Goal: Check status: Check status

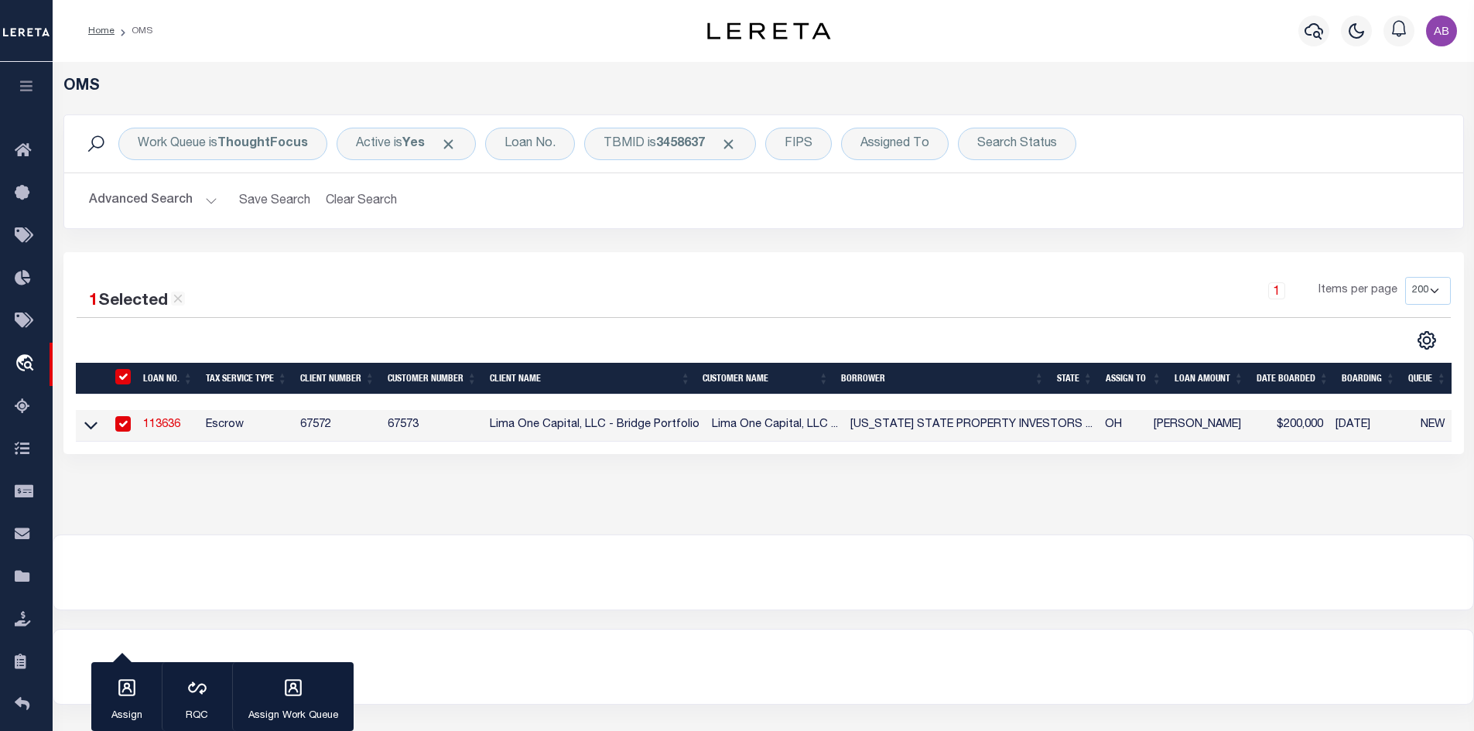
select select "200"
click at [732, 142] on span "Click to Remove" at bounding box center [728, 144] width 16 height 16
click at [903, 139] on div "Search Status" at bounding box center [925, 144] width 118 height 32
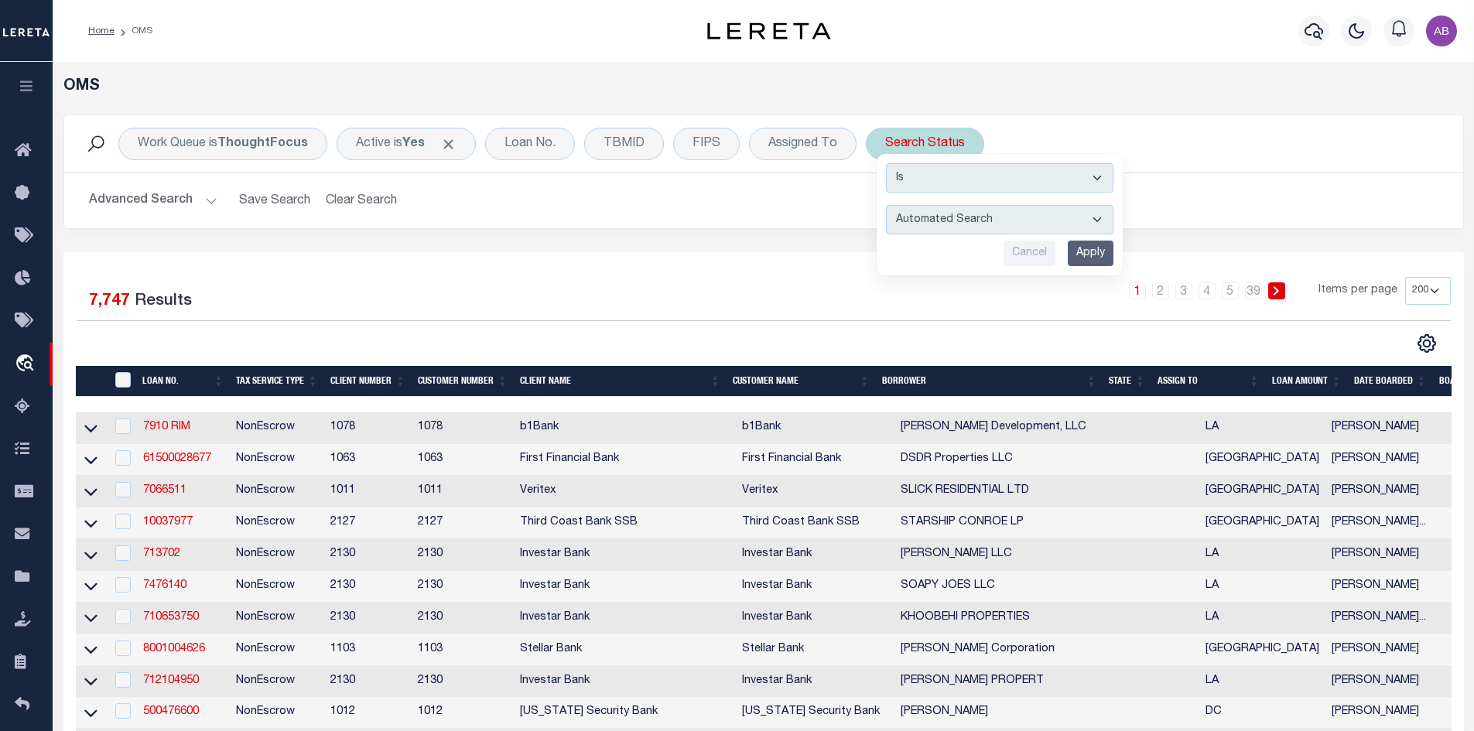
click at [928, 225] on select "Automated Search Bad Parcel Complete Duplicate Parcel High Dollar Reporting In …" at bounding box center [999, 219] width 227 height 29
select select "RD"
click at [886, 205] on select "Automated Search Bad Parcel Complete Duplicate Parcel High Dollar Reporting In …" at bounding box center [999, 219] width 227 height 29
click at [1093, 250] on input "Apply" at bounding box center [1091, 254] width 46 height 26
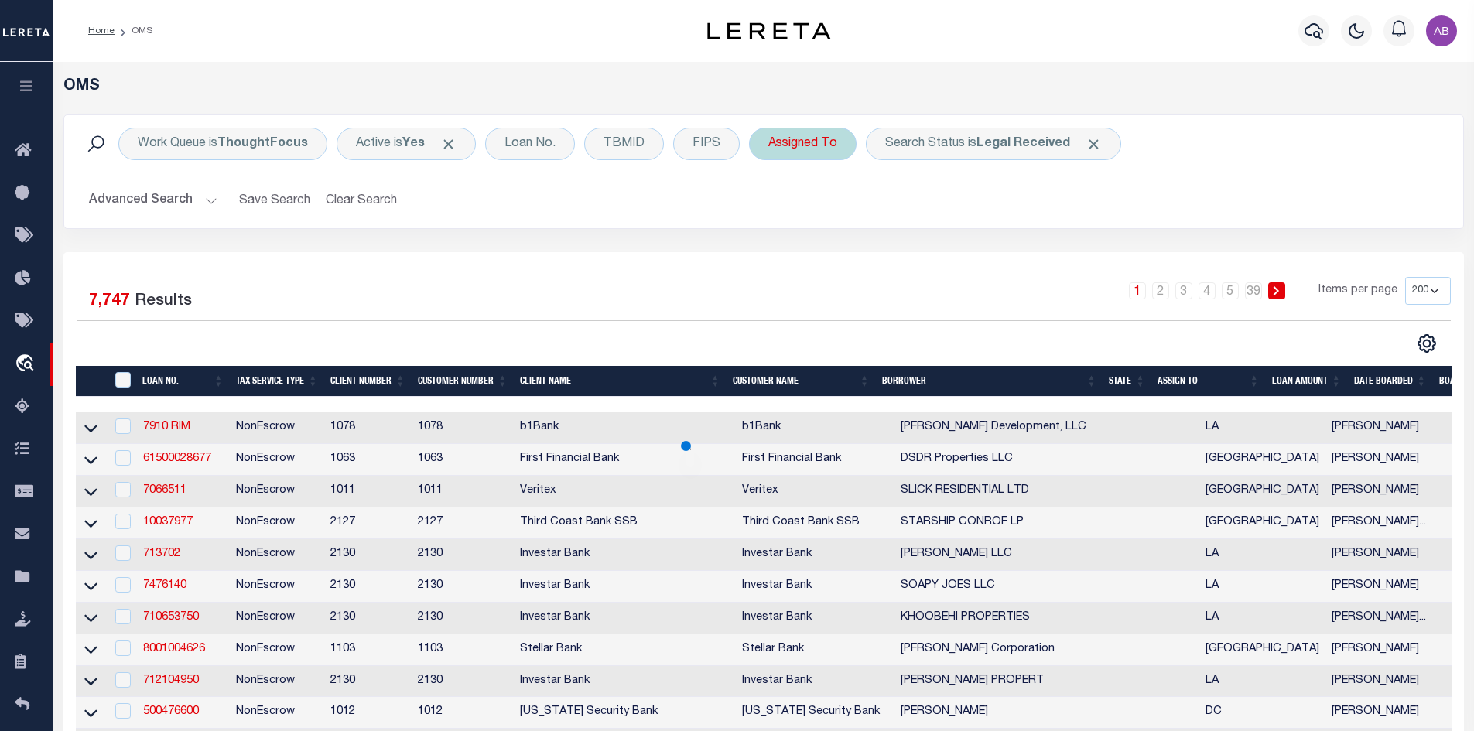
click at [806, 155] on div "Assigned To" at bounding box center [803, 144] width 108 height 32
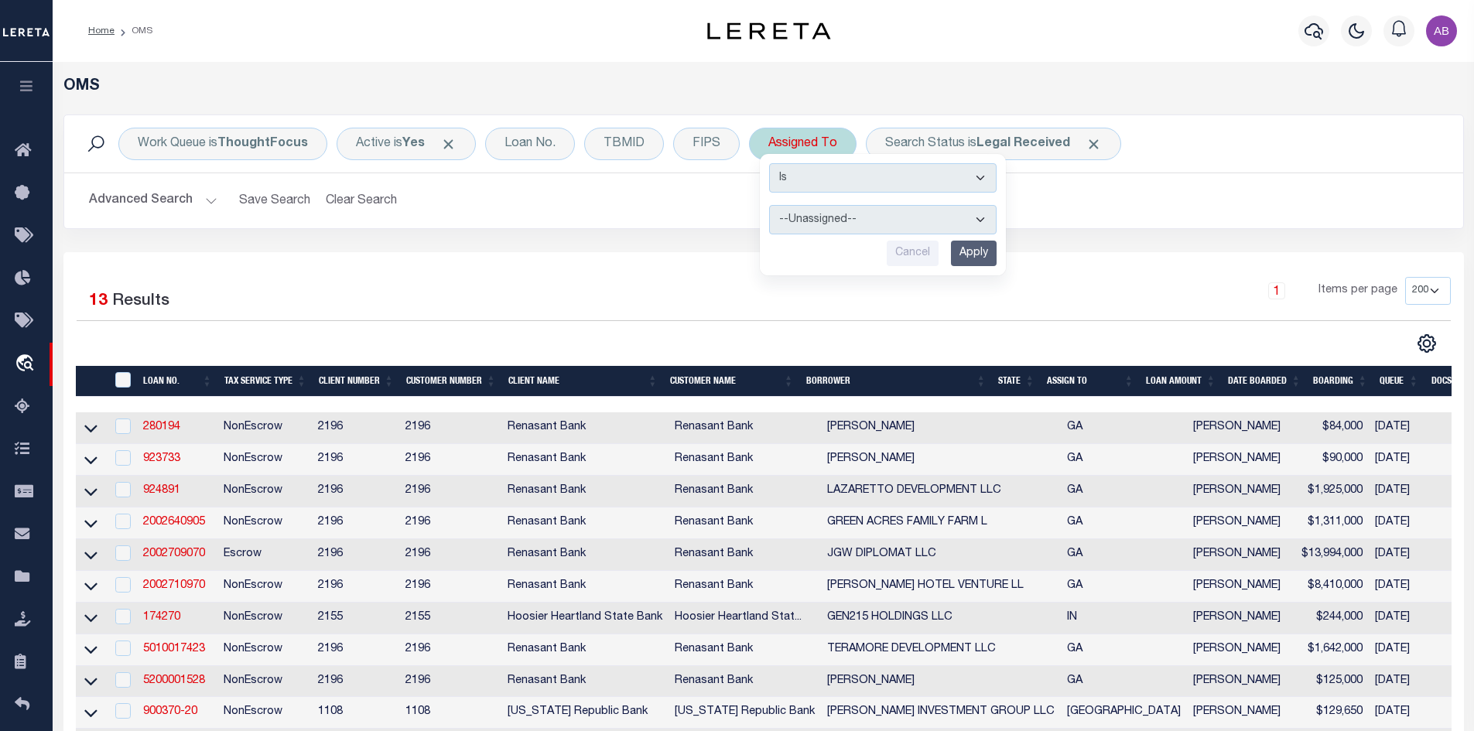
click at [797, 214] on select "--Unassigned-- [PERSON_NAME] [PERSON_NAME] [PERSON_NAME] [PERSON_NAME], [PERSON…" at bounding box center [882, 219] width 227 height 29
select select "[PERSON_NAME]"
click at [769, 205] on select "--Unassigned-- [PERSON_NAME] [PERSON_NAME] [PERSON_NAME] [PERSON_NAME], [PERSON…" at bounding box center [882, 219] width 227 height 29
click at [967, 251] on input "Apply" at bounding box center [974, 254] width 46 height 26
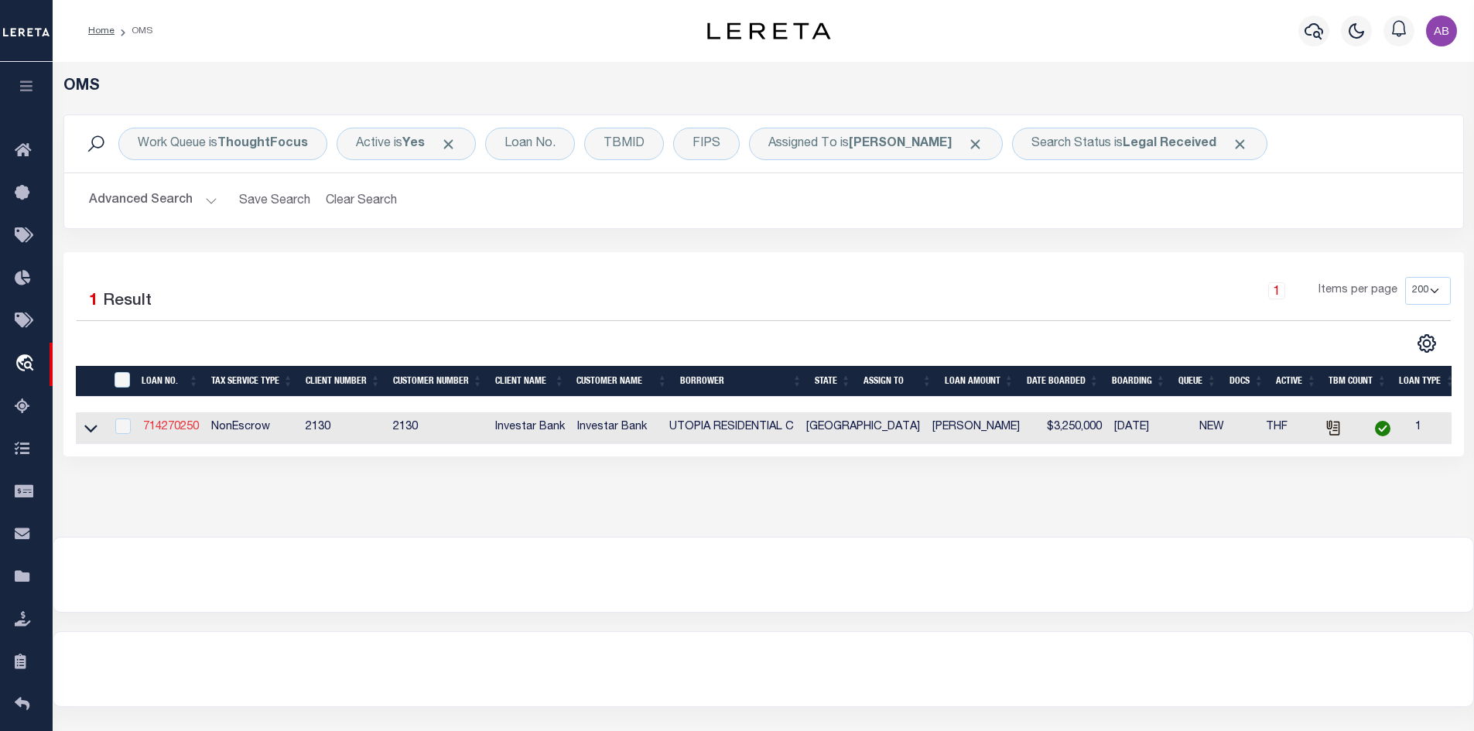
click at [173, 431] on link "714270250" at bounding box center [171, 427] width 56 height 11
type input "714270250"
type input "UTOPIA RESIDENTIAL C"
select select
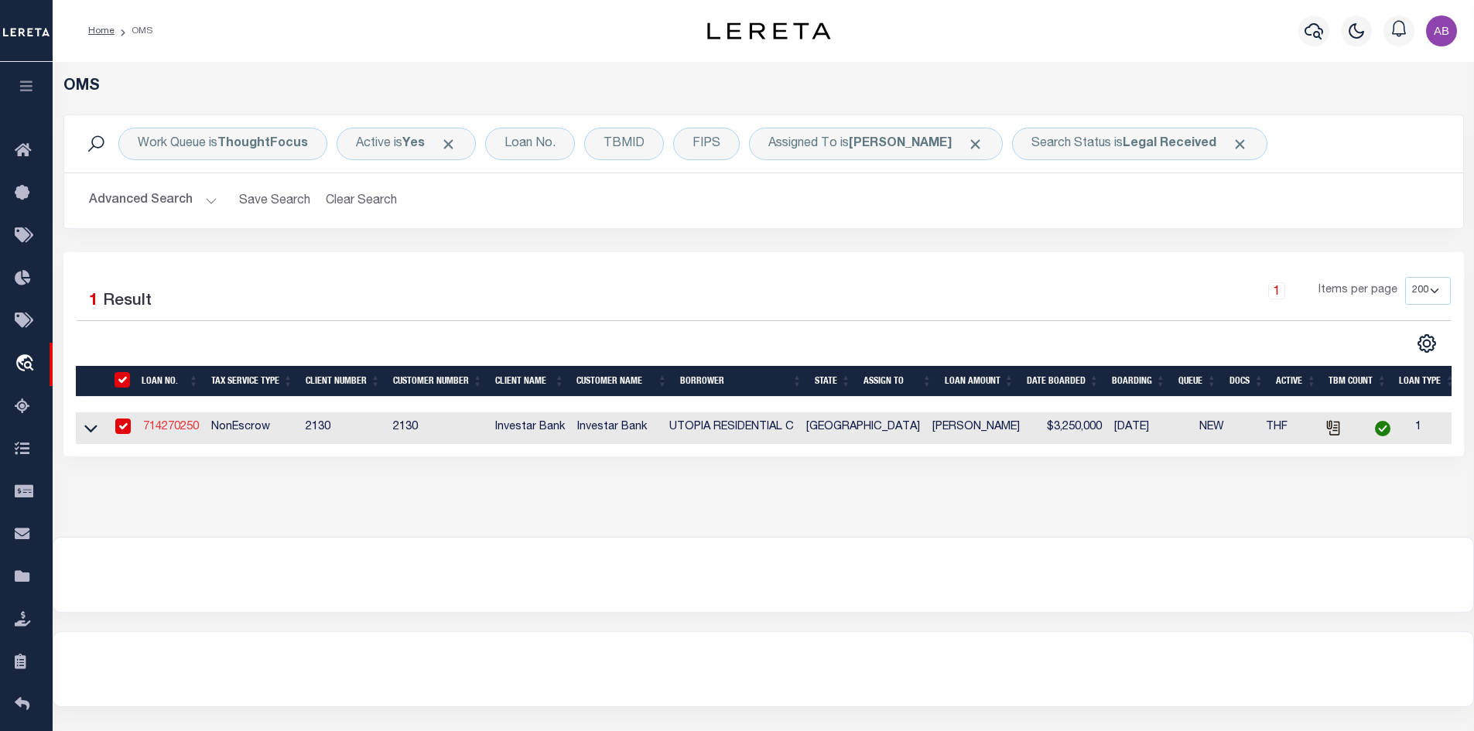
type input "PO BOX 1015"
type input "[GEOGRAPHIC_DATA]"
select select "500"
select select "NonEscrow"
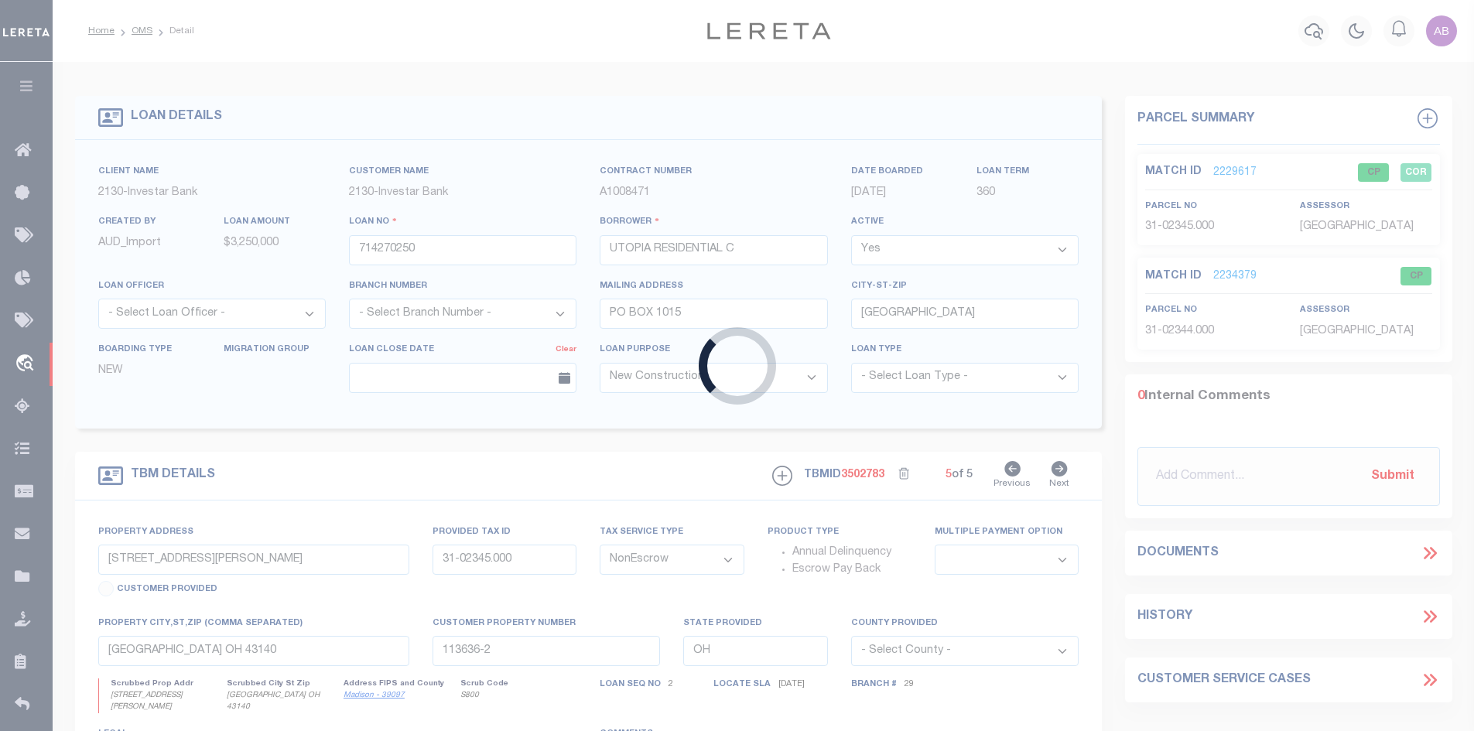
type input "14914 14922 [STREET_ADDRESS]"
select select
type input "[GEOGRAPHIC_DATA]"
type input "146909"
type input "[GEOGRAPHIC_DATA]"
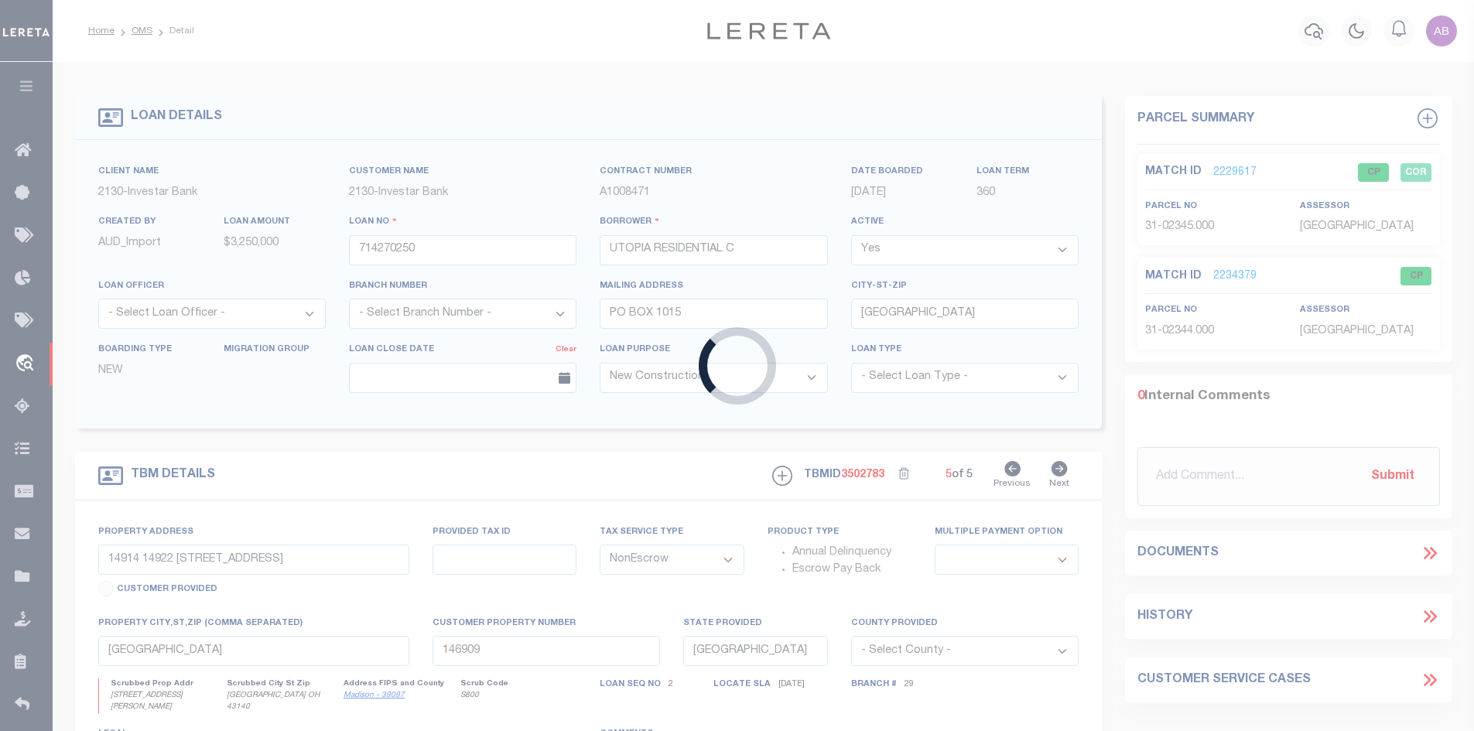
select select
select select "92782"
select select "2863"
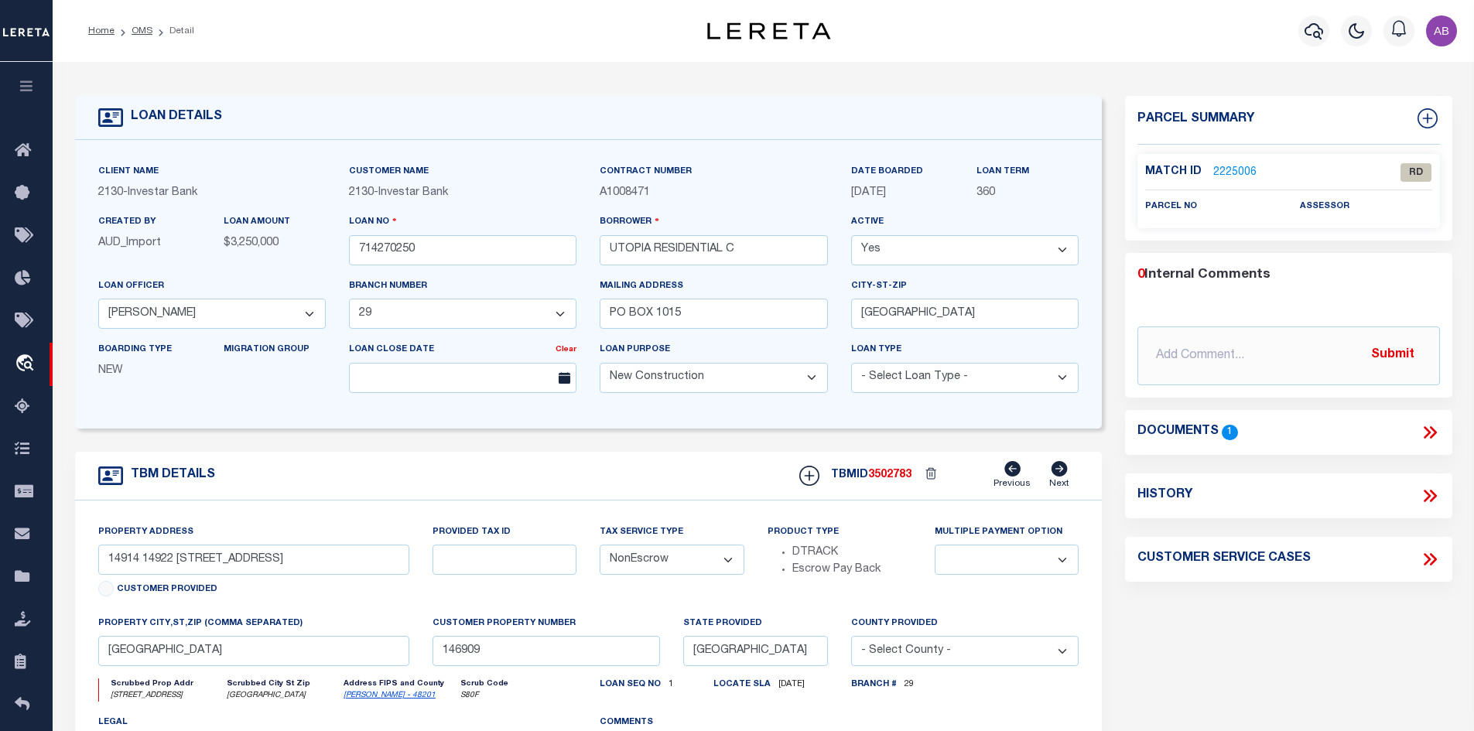
click at [1217, 166] on link "2225006" at bounding box center [1234, 173] width 43 height 16
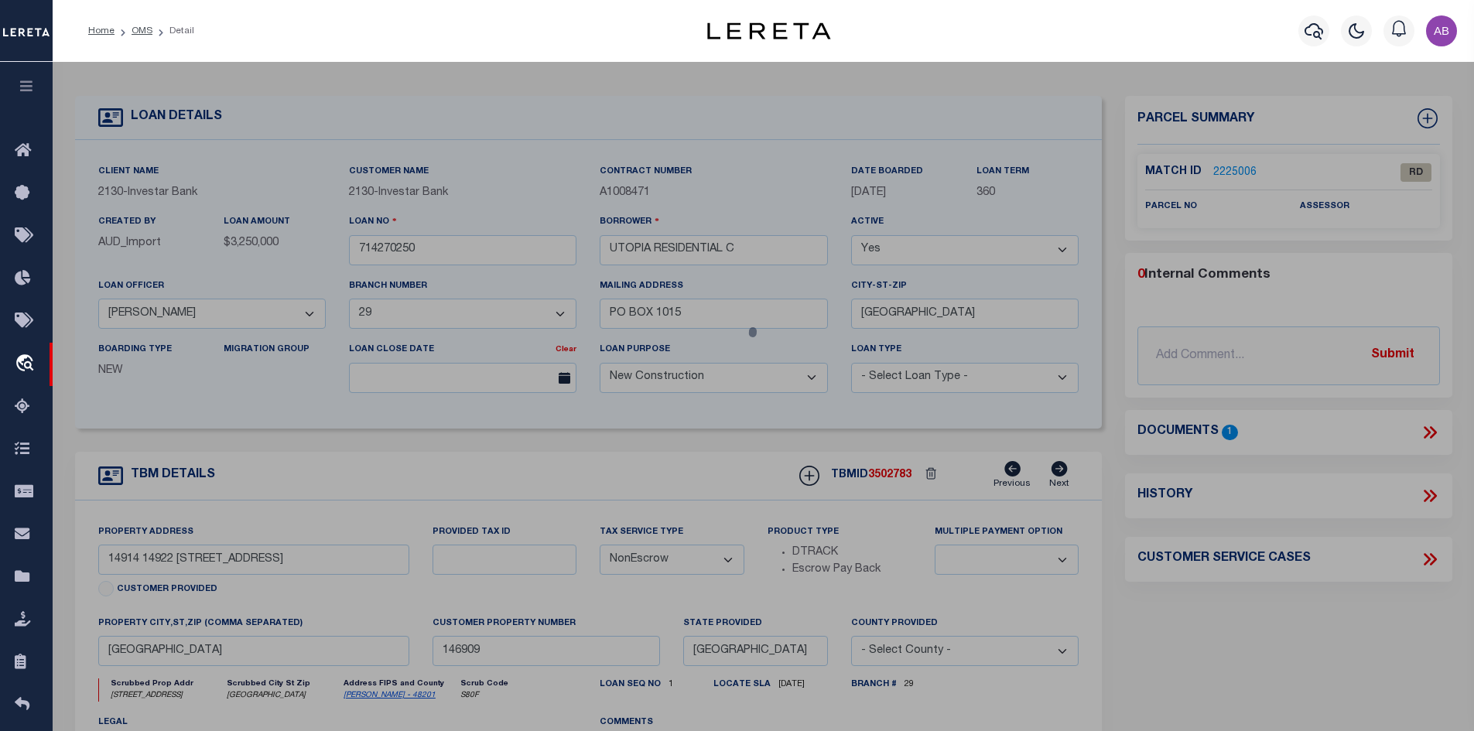
select select "AS"
select select
checkbox input "false"
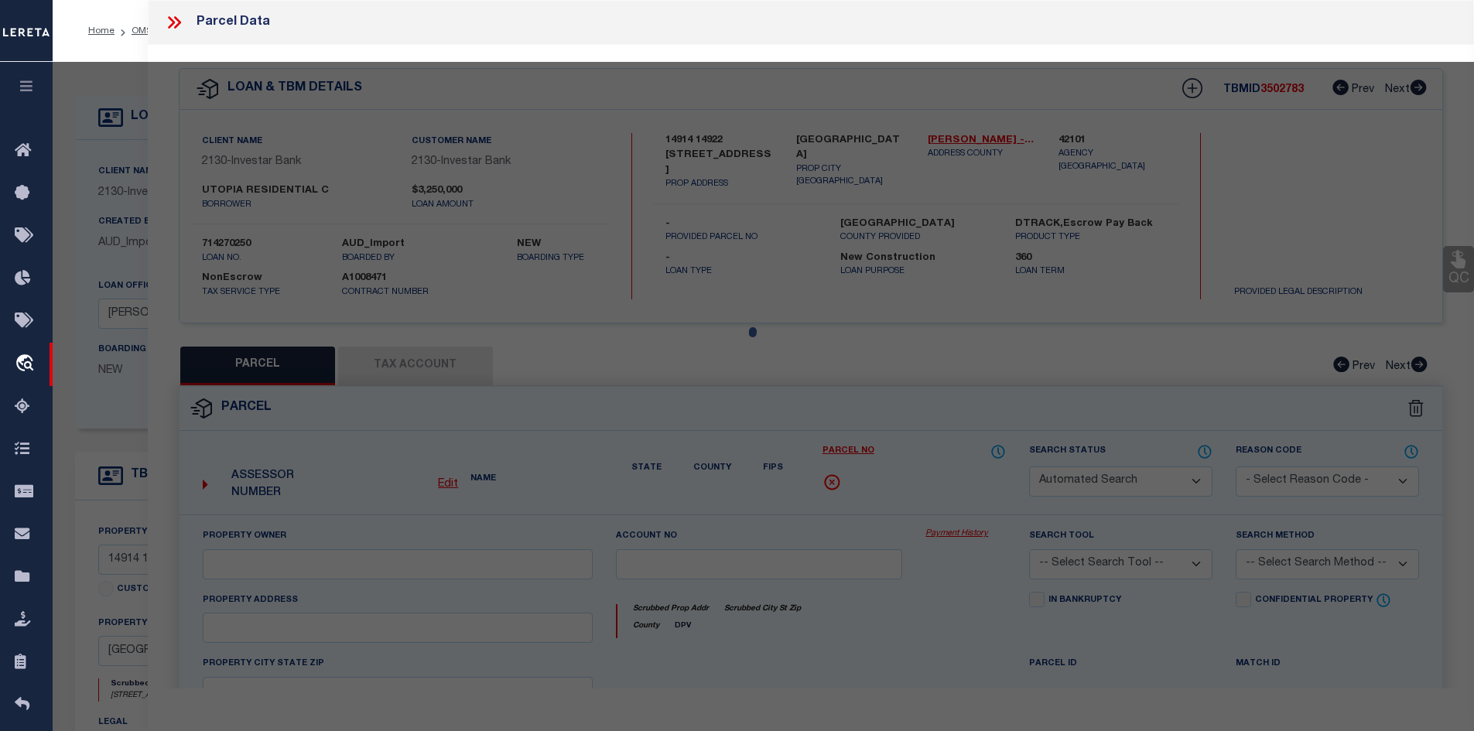
select select "RD"
checkbox input "false"
type textarea "Document uploaded that satisfies a legal requirement, changing from [GEOGRAPHIC…"
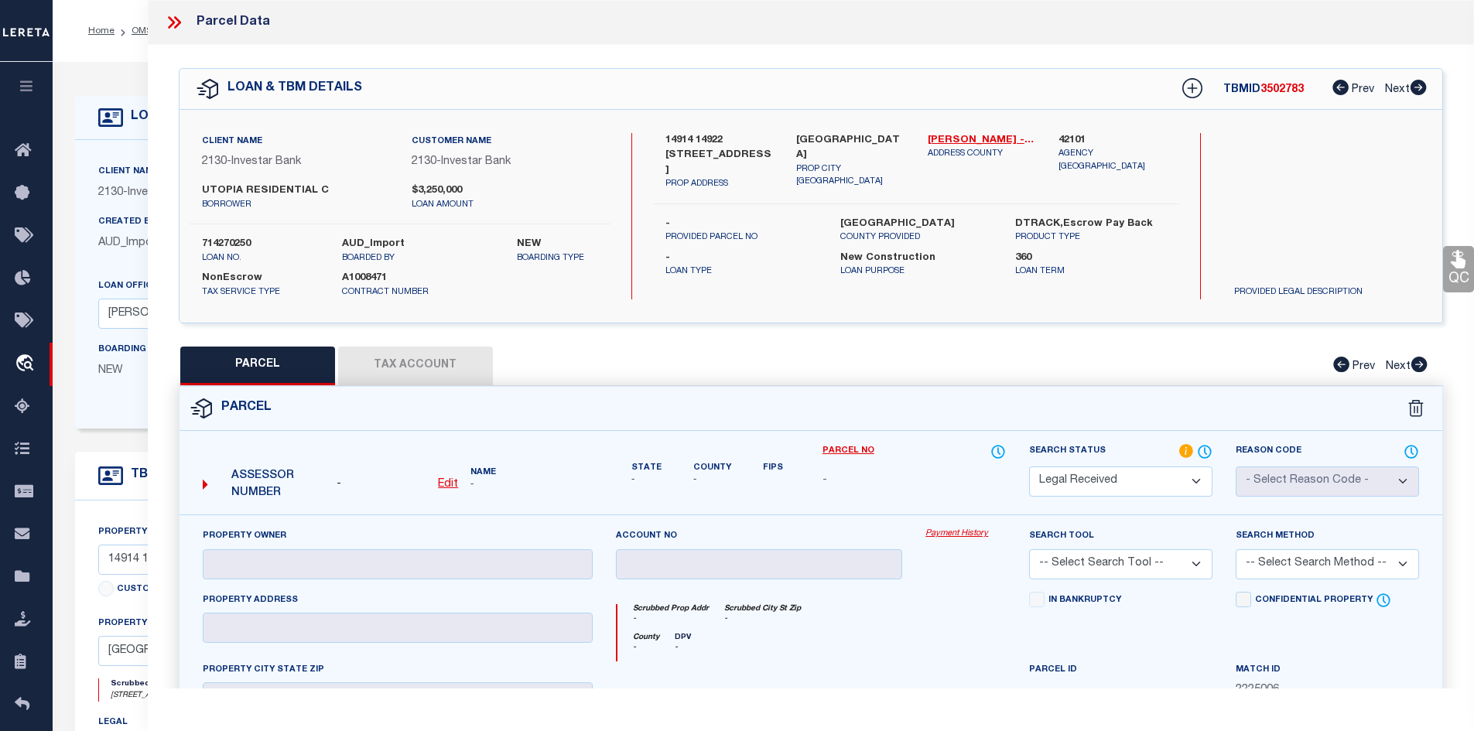
click at [220, 183] on label "UTOPIA RESIDENTIAL C" at bounding box center [295, 190] width 186 height 15
copy label "UTOPIA"
